Goal: Obtain resource: Obtain resource

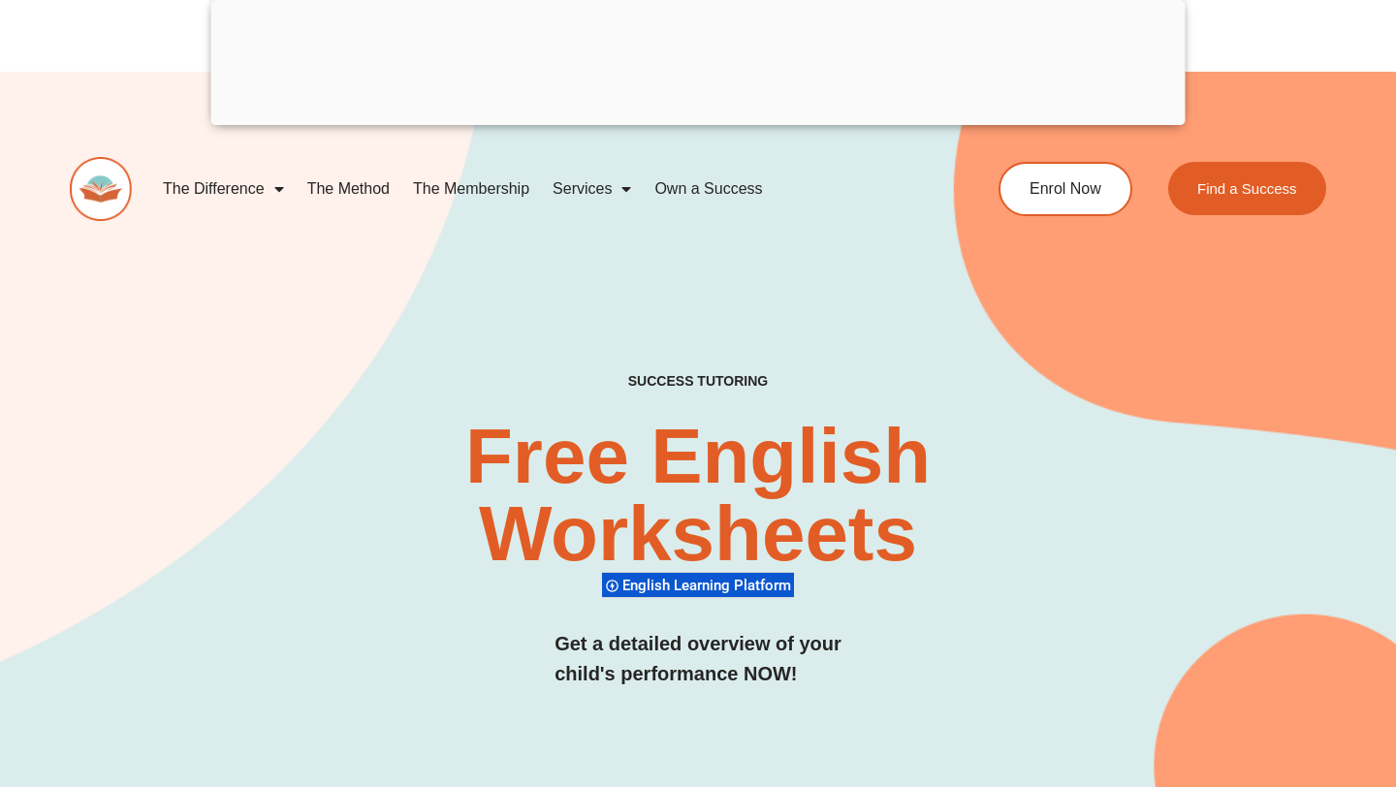
click at [113, 195] on img at bounding box center [101, 189] width 62 height 64
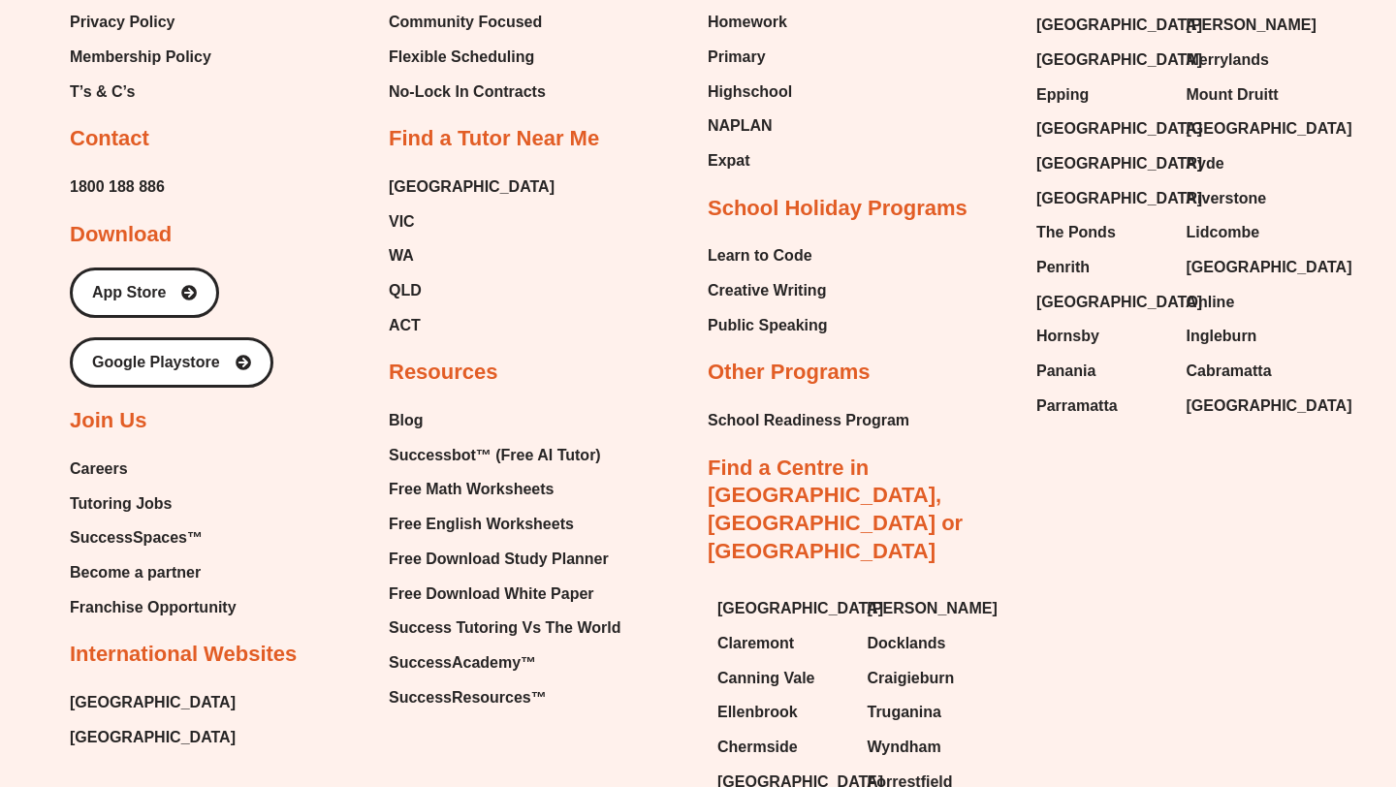
scroll to position [8228, 0]
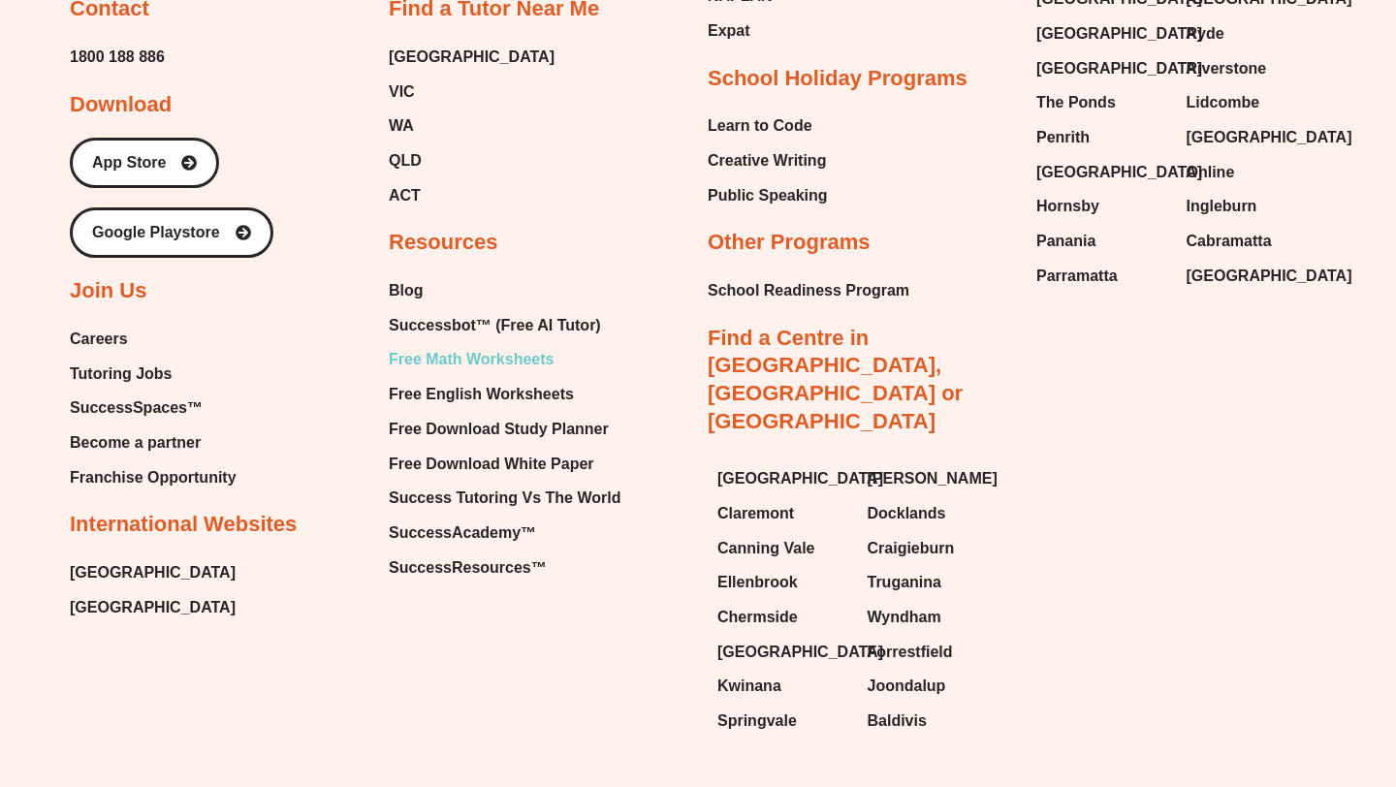
click at [521, 345] on span "Free Math Worksheets" at bounding box center [471, 359] width 165 height 29
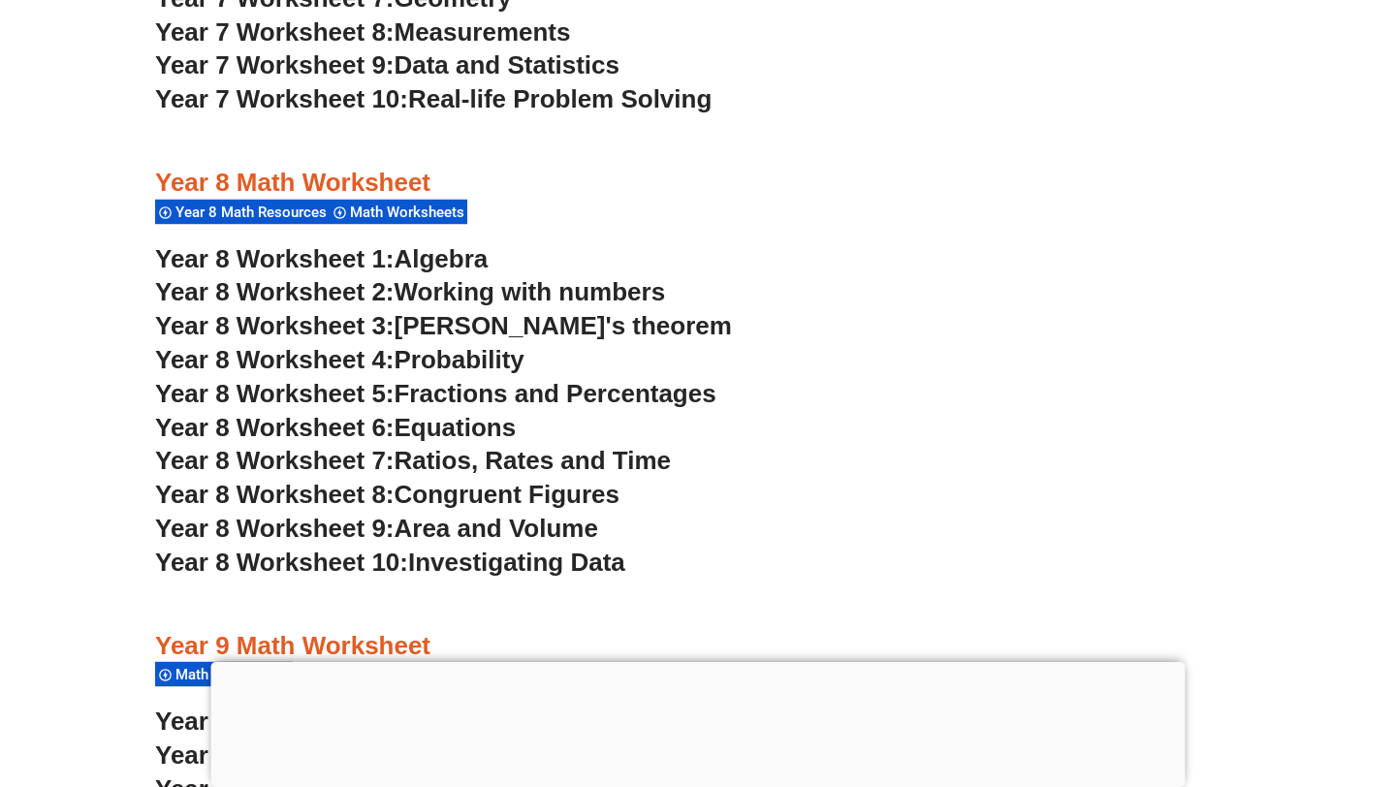
scroll to position [6261, 0]
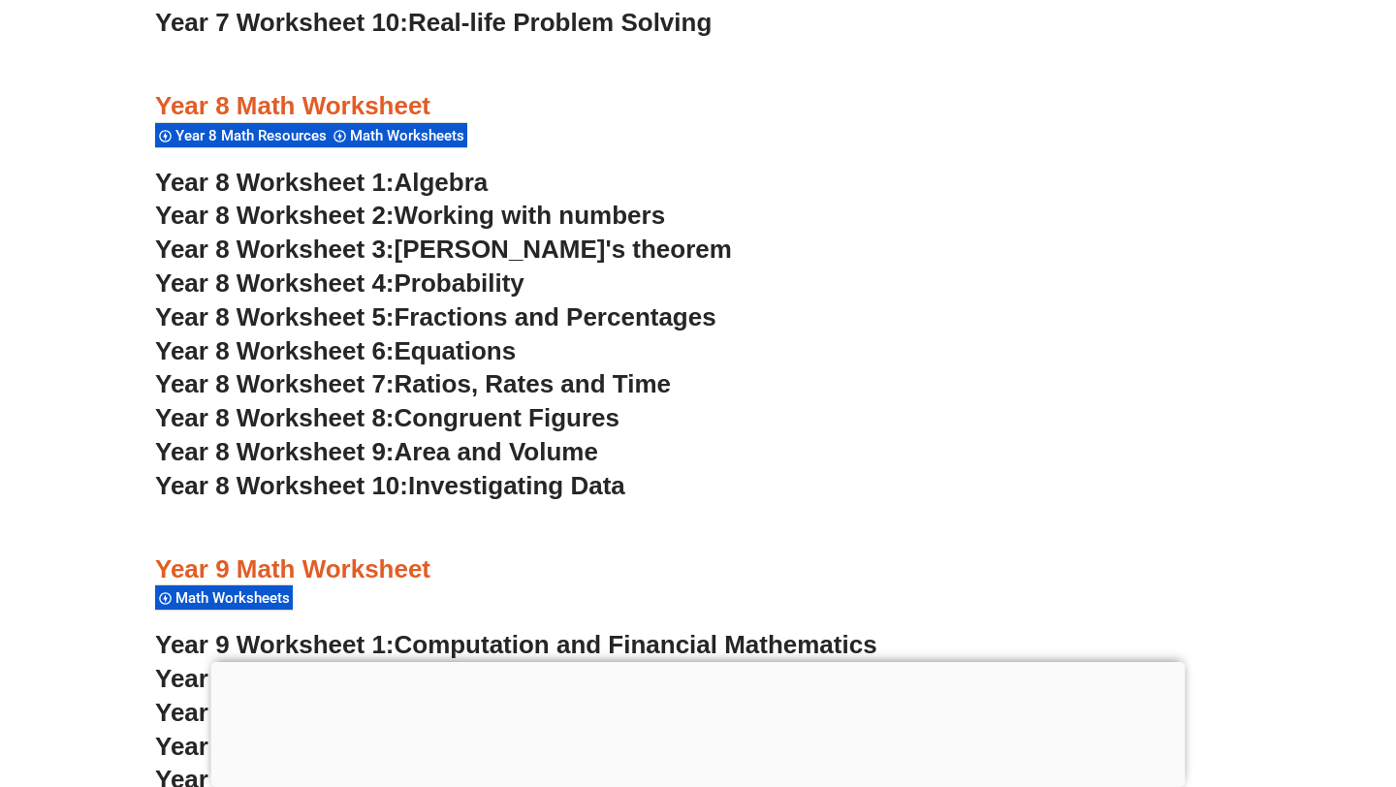
click at [409, 250] on span "[PERSON_NAME]'s theorem" at bounding box center [563, 249] width 337 height 29
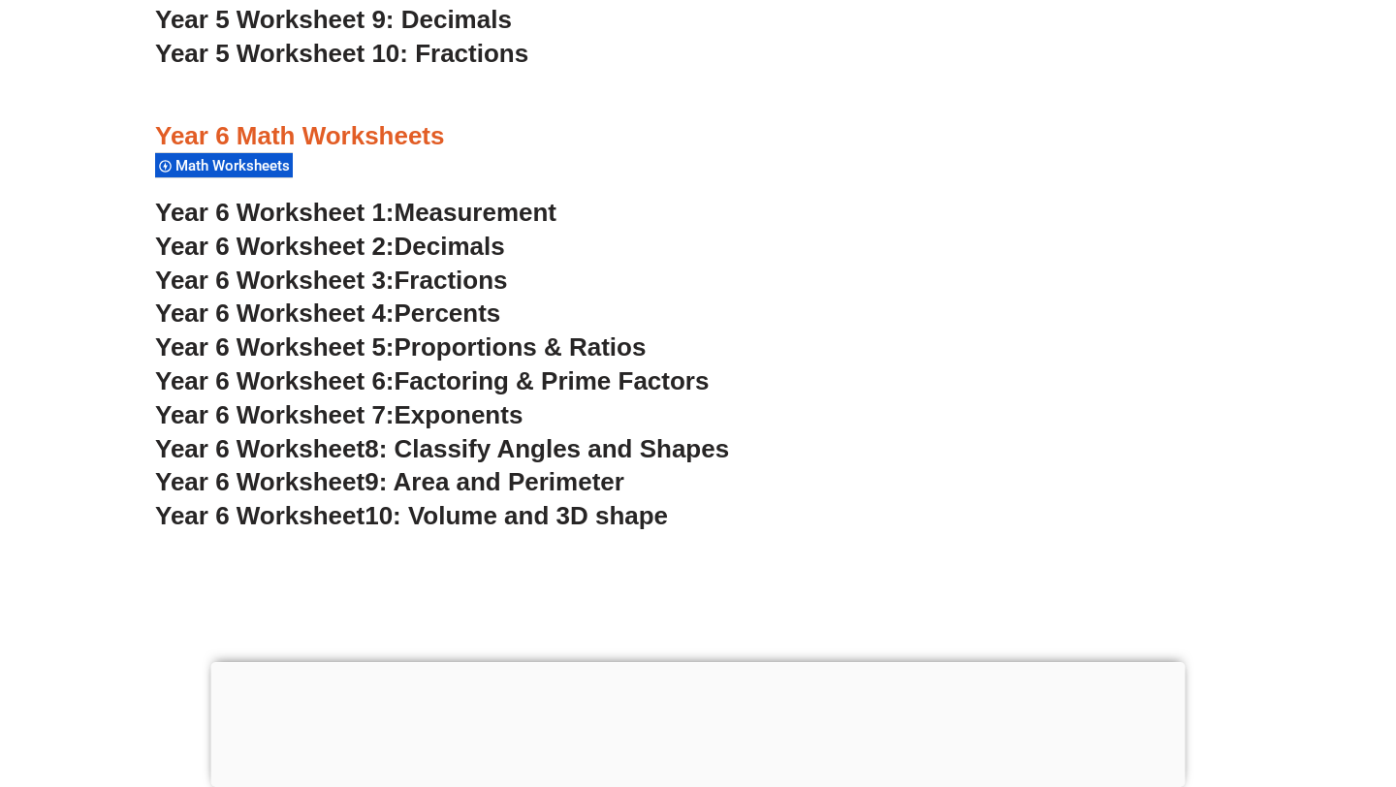
scroll to position [4413, 0]
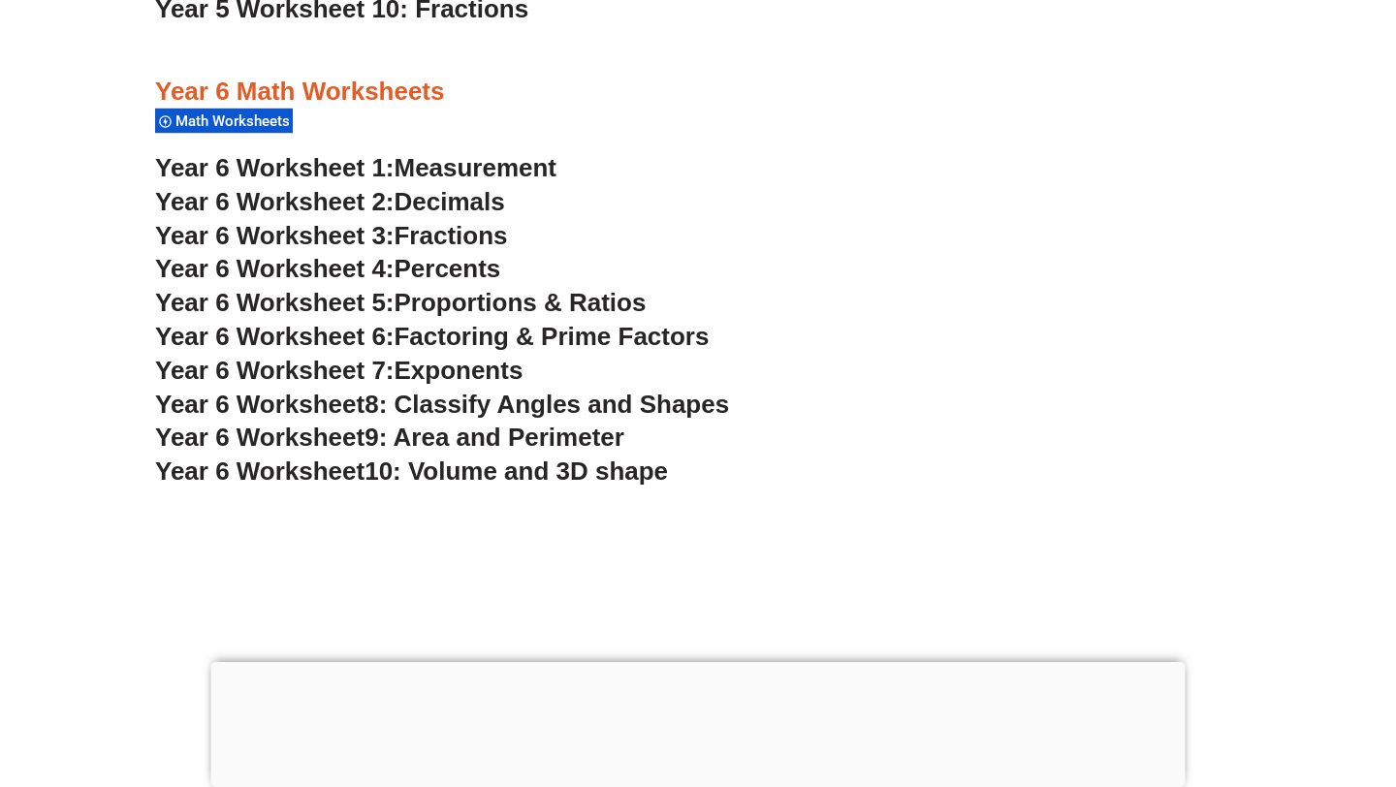
click at [492, 160] on span "Measurement" at bounding box center [476, 167] width 163 height 29
